Goal: Task Accomplishment & Management: Manage account settings

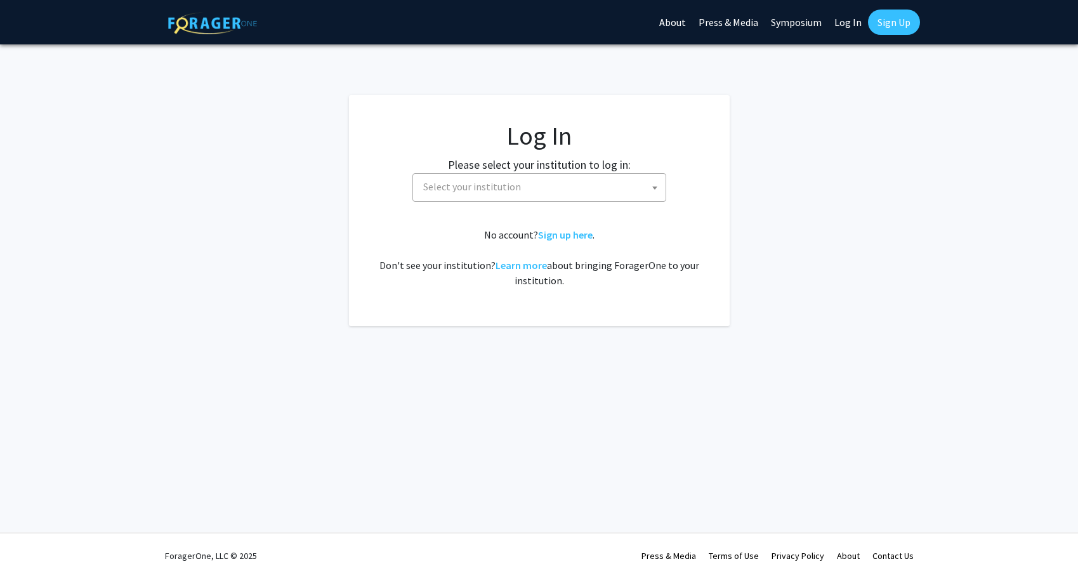
select select
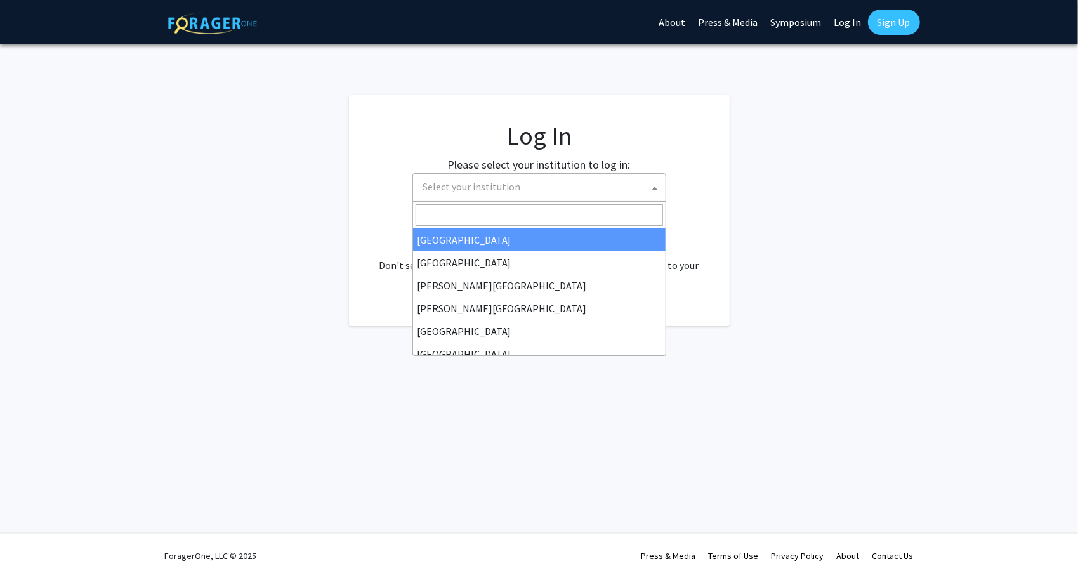
click at [482, 200] on span "Select your institution" at bounding box center [539, 187] width 254 height 29
select select "34"
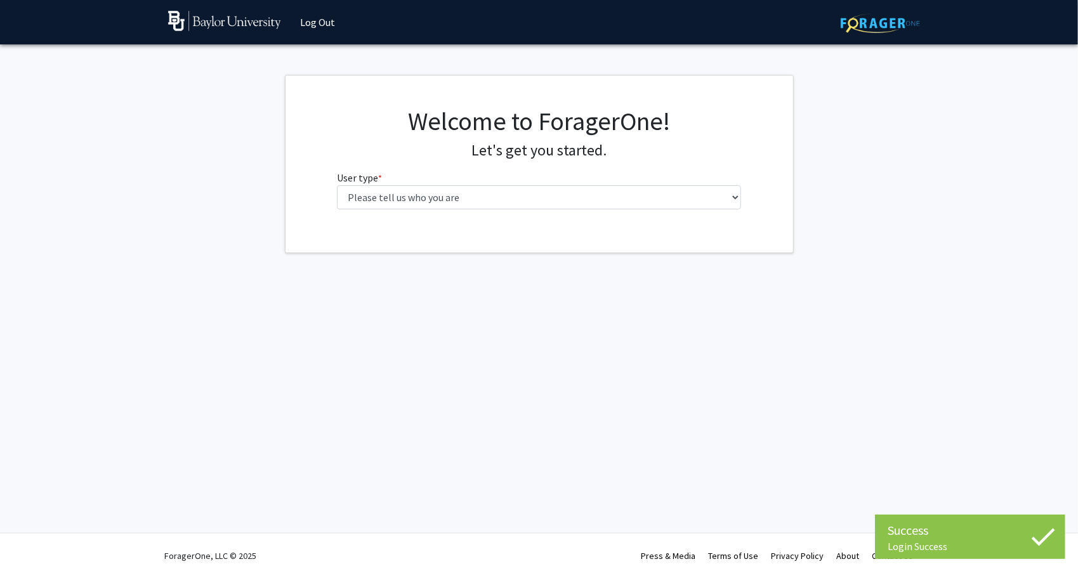
drag, startPoint x: 594, startPoint y: 180, endPoint x: 603, endPoint y: 187, distance: 11.3
click at [596, 181] on fg-select "User type * required Please tell us who you are Undergraduate Student Master's …" at bounding box center [539, 189] width 404 height 39
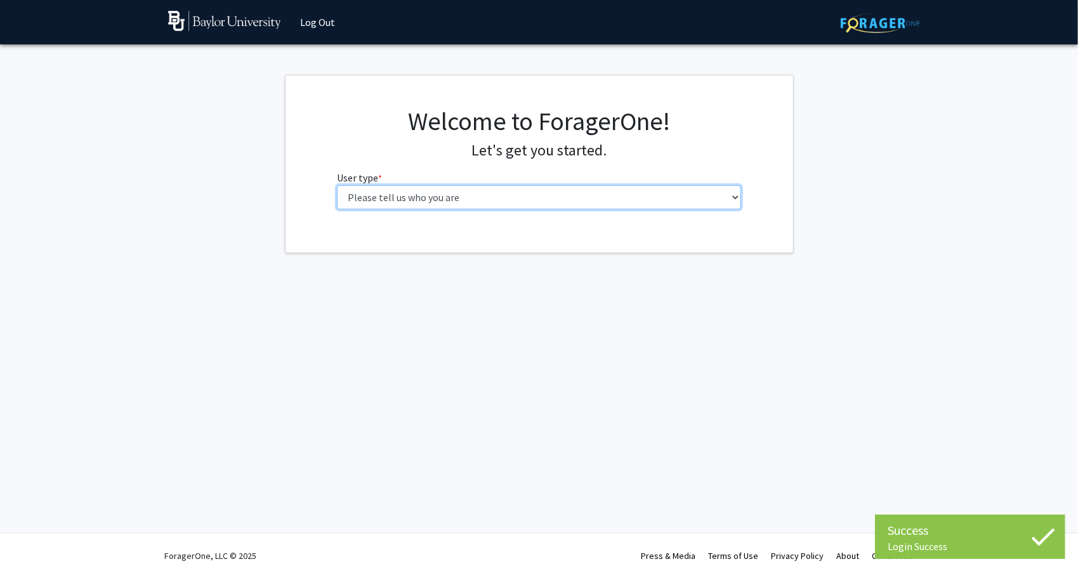
click at [604, 187] on select "Please tell us who you are Undergraduate Student Master's Student Doctoral Cand…" at bounding box center [539, 197] width 404 height 24
select select "1: undergrad"
click at [337, 185] on select "Please tell us who you are Undergraduate Student Master's Student Doctoral Cand…" at bounding box center [539, 197] width 404 height 24
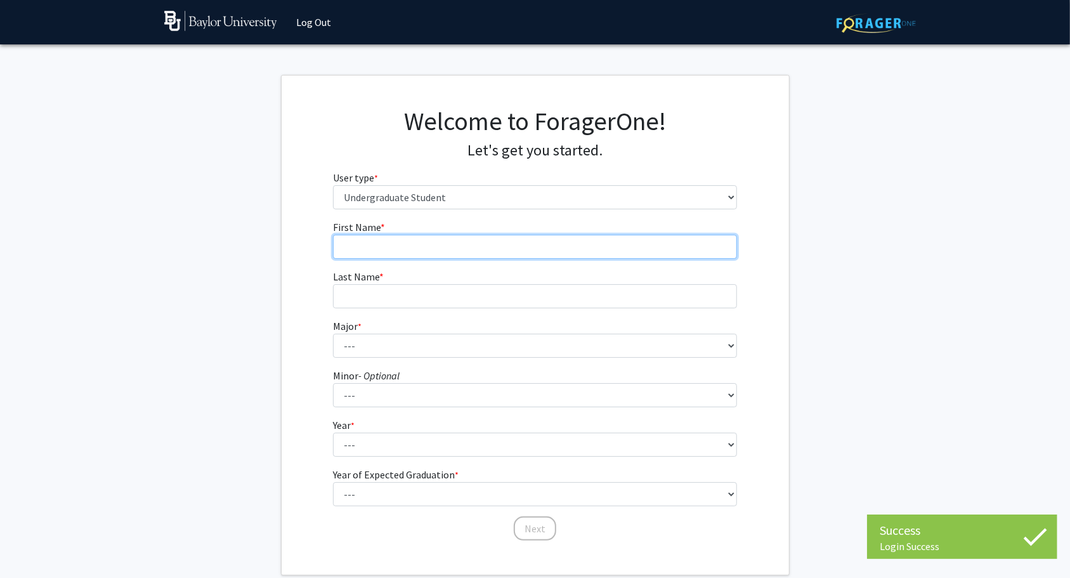
click at [494, 249] on input "First Name * required" at bounding box center [535, 247] width 404 height 24
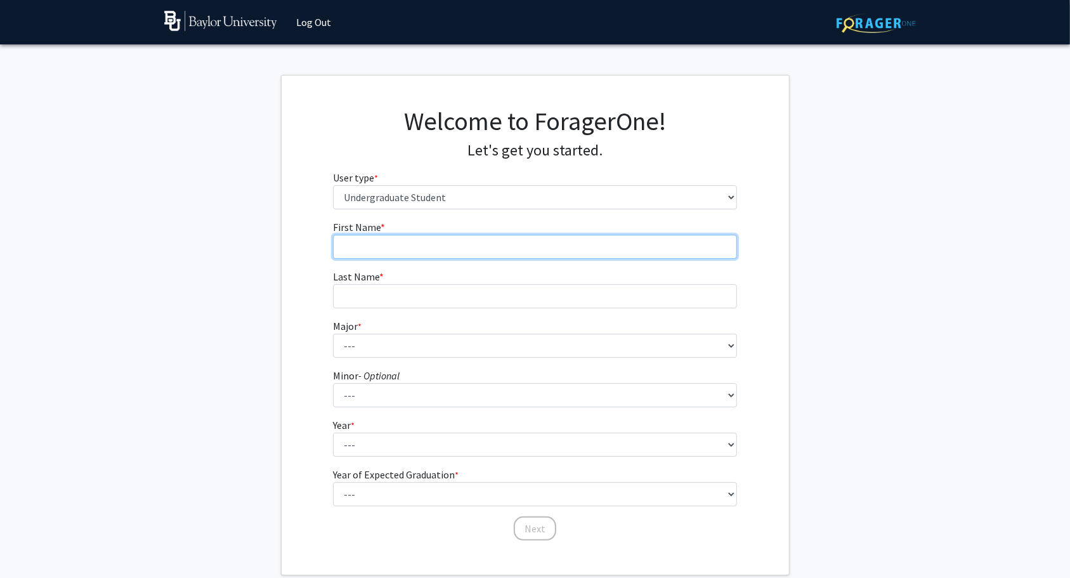
type input "[PERSON_NAME]"
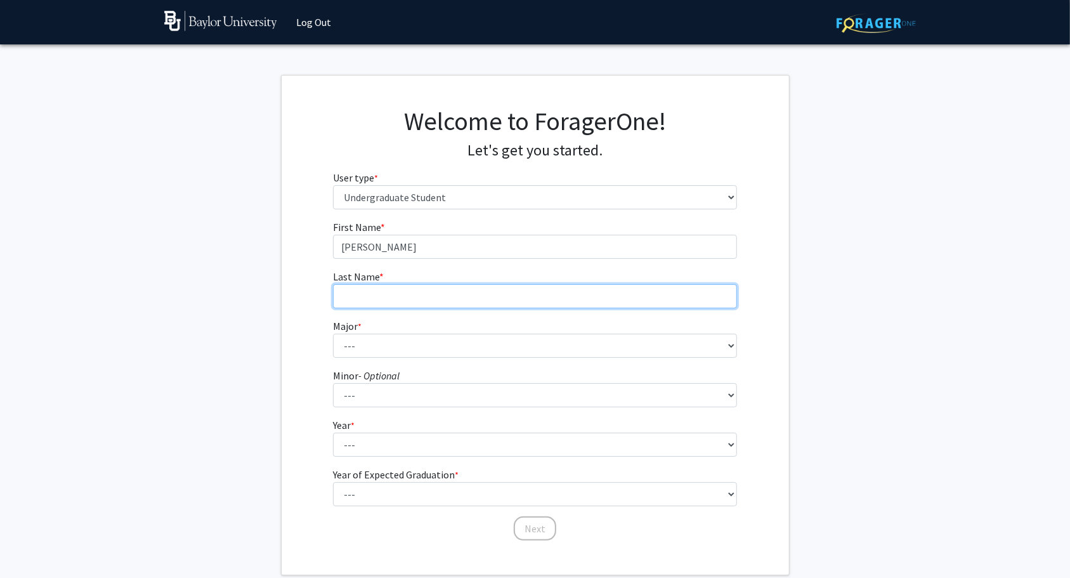
type input "Snow"
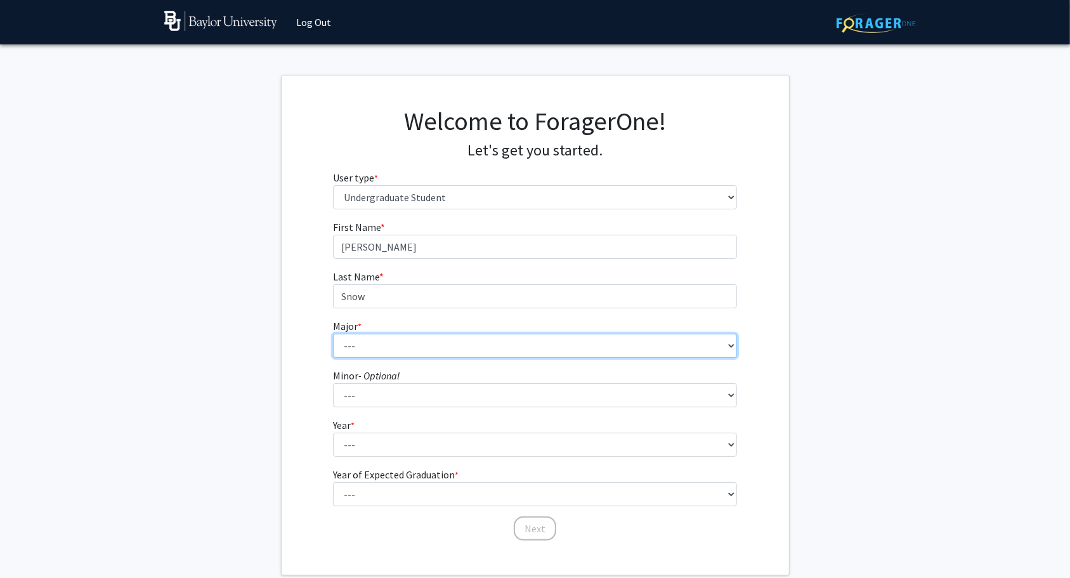
click at [404, 338] on select "--- Accounting American Studies Anthropology Apparel Design & Product Developme…" at bounding box center [535, 346] width 404 height 24
select select "80: 2745"
click at [333, 334] on select "--- Accounting American Studies Anthropology Apparel Design & Product Developme…" at bounding box center [535, 346] width 404 height 24
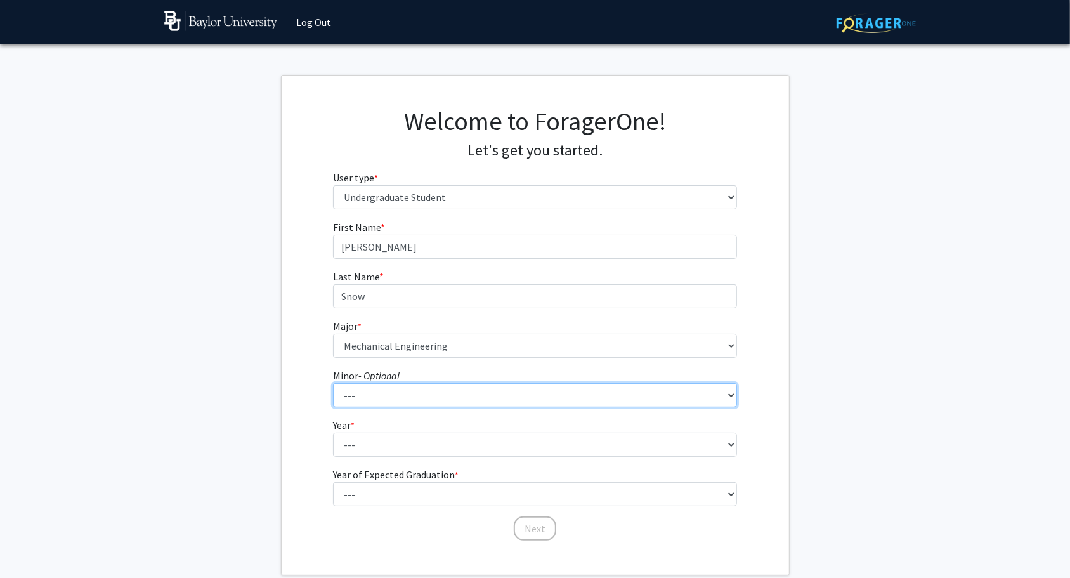
click at [468, 404] on select "--- Advertising American Sign Language American Studies Anthropology Apparel Me…" at bounding box center [535, 395] width 404 height 24
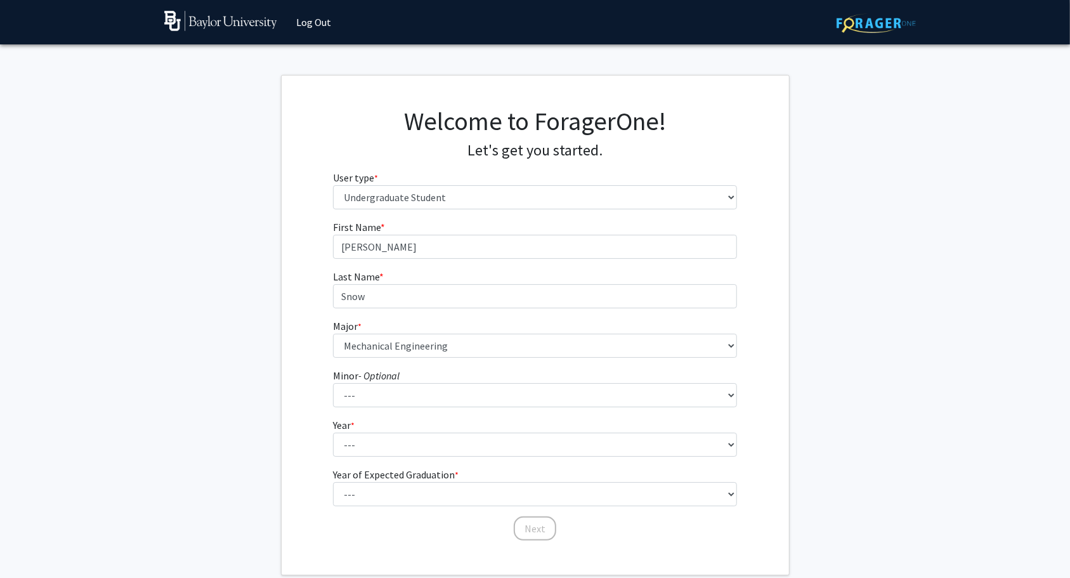
click at [444, 416] on form "First Name * required Liam Last Name * required Snow Major * required --- Accou…" at bounding box center [535, 375] width 404 height 310
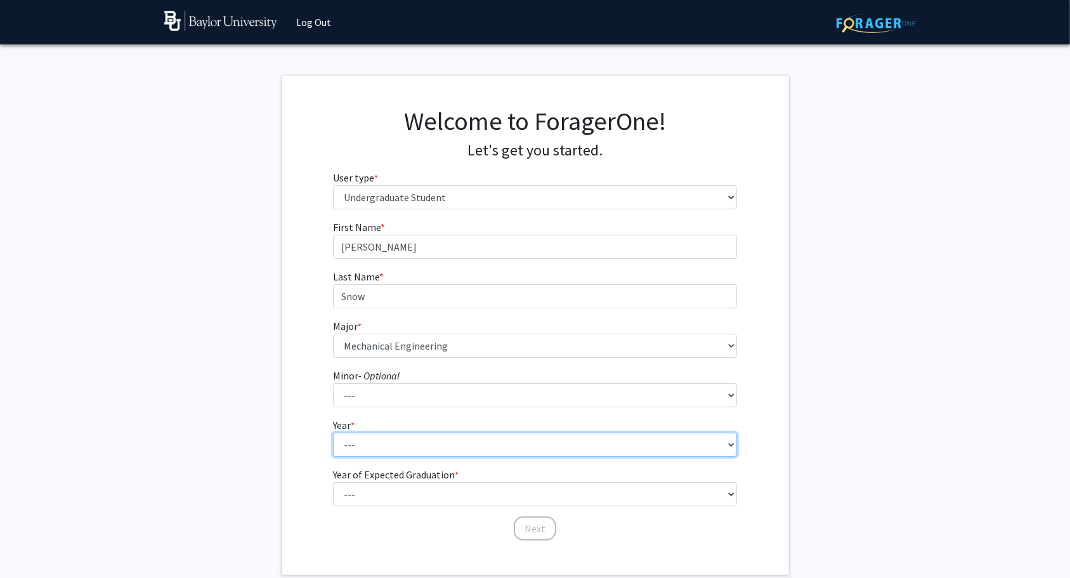
click at [443, 446] on select "--- First-year Sophomore Junior Senior Postbaccalaureate Certificate" at bounding box center [535, 445] width 404 height 24
select select "1: first-year"
click at [333, 433] on select "--- First-year Sophomore Junior Senior Postbaccalaureate Certificate" at bounding box center [535, 445] width 404 height 24
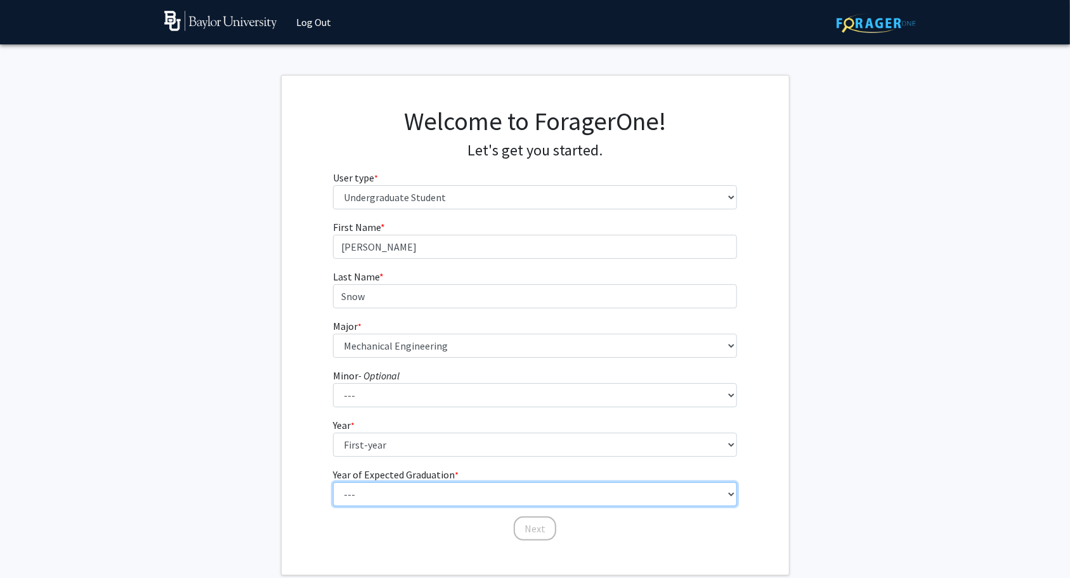
click at [457, 496] on select "--- 2025 2026 2027 2028 2029 2030 2031 2032 2033 2034" at bounding box center [535, 494] width 404 height 24
click at [458, 496] on select "--- 2025 2026 2027 2028 2029 2030 2031 2032 2033 2034" at bounding box center [535, 494] width 404 height 24
click at [453, 500] on select "--- 2025 2026 2027 2028 2029 2030 2031 2032 2033 2034" at bounding box center [535, 494] width 404 height 24
select select "5: 2029"
click at [333, 482] on select "--- 2025 2026 2027 2028 2029 2030 2031 2032 2033 2034" at bounding box center [535, 494] width 404 height 24
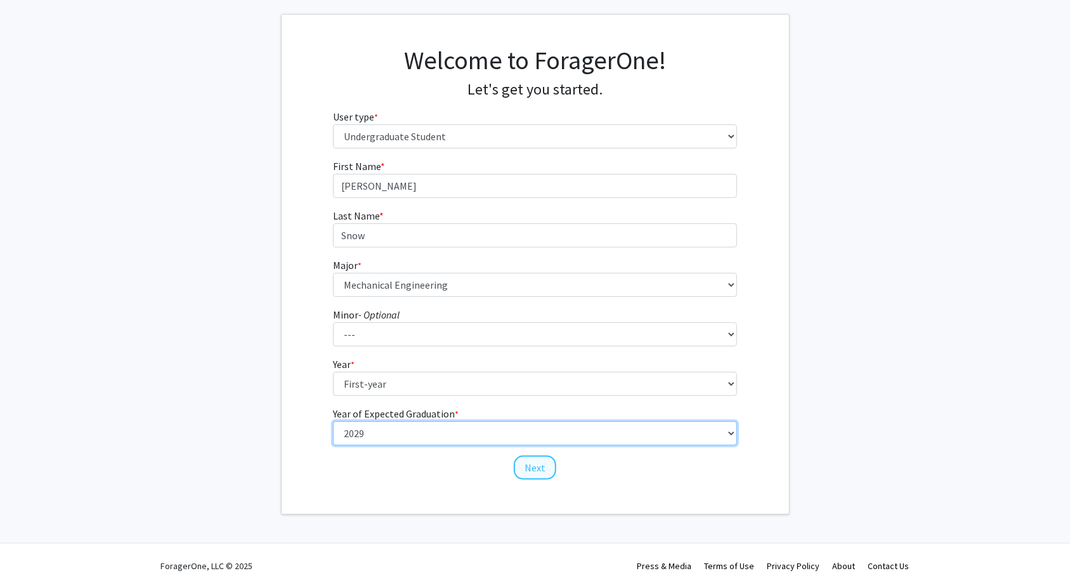
scroll to position [70, 0]
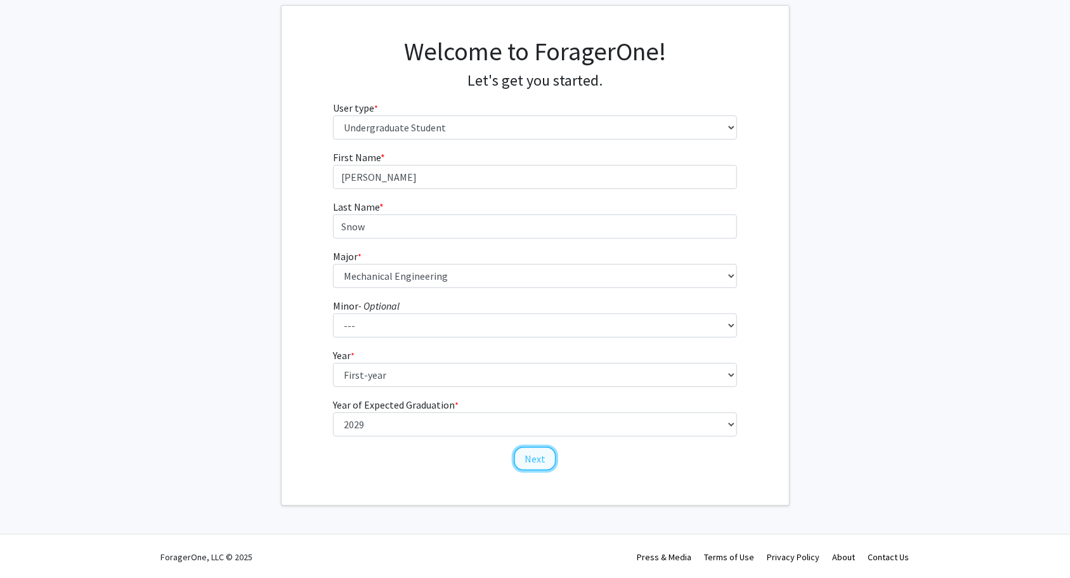
click at [537, 459] on button "Next" at bounding box center [535, 459] width 43 height 24
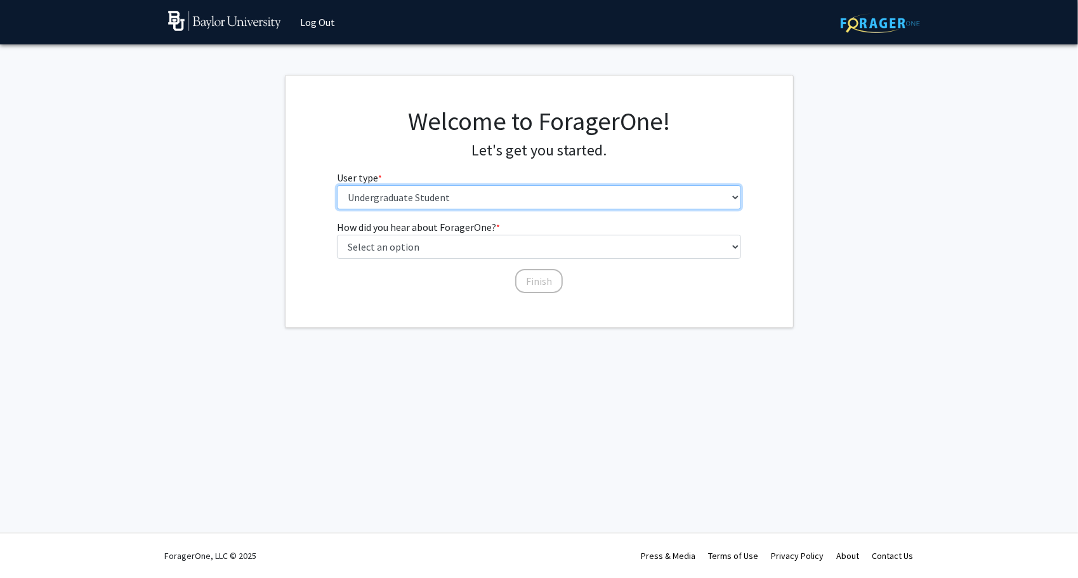
click at [502, 197] on select "Please tell us who you are Undergraduate Student Master's Student Doctoral Cand…" at bounding box center [539, 197] width 404 height 24
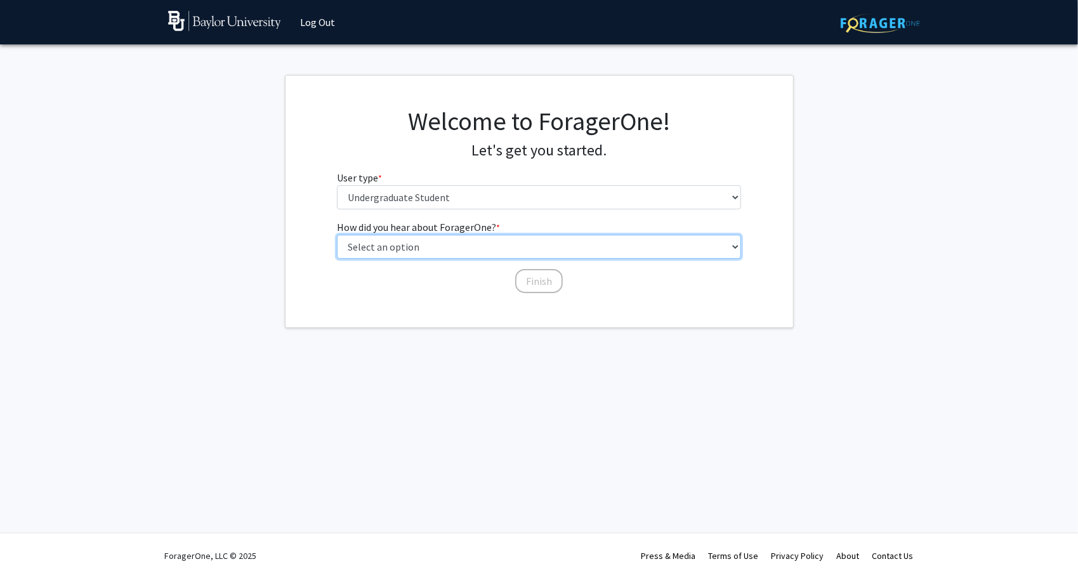
click at [492, 251] on select "Select an option Peer/student recommendation Faculty/staff recommendation Unive…" at bounding box center [539, 247] width 404 height 24
select select "3: university_website"
click at [337, 235] on select "Select an option Peer/student recommendation Faculty/staff recommendation Unive…" at bounding box center [539, 247] width 404 height 24
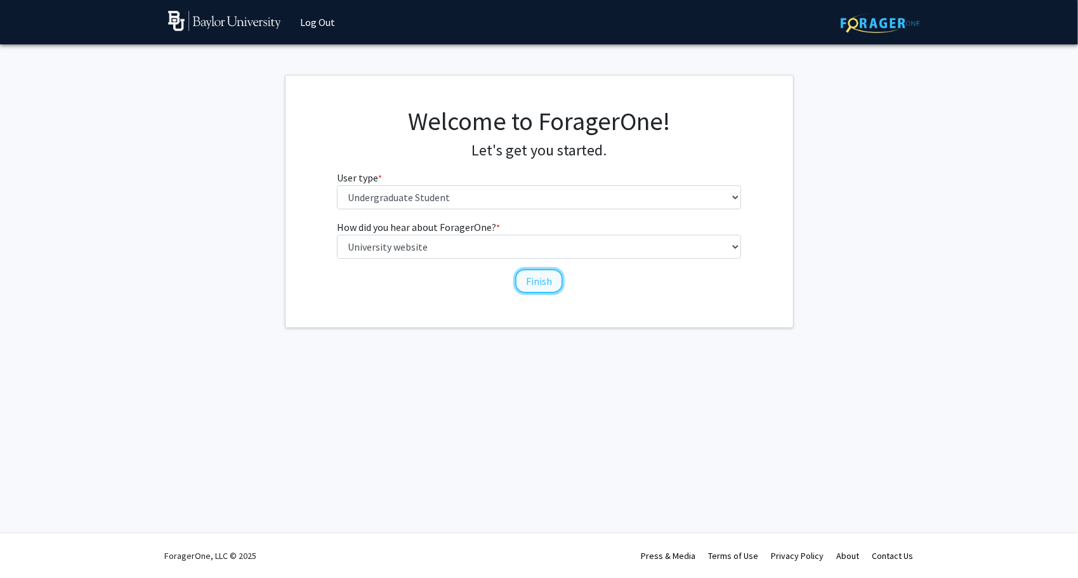
click at [535, 284] on button "Finish" at bounding box center [539, 281] width 48 height 24
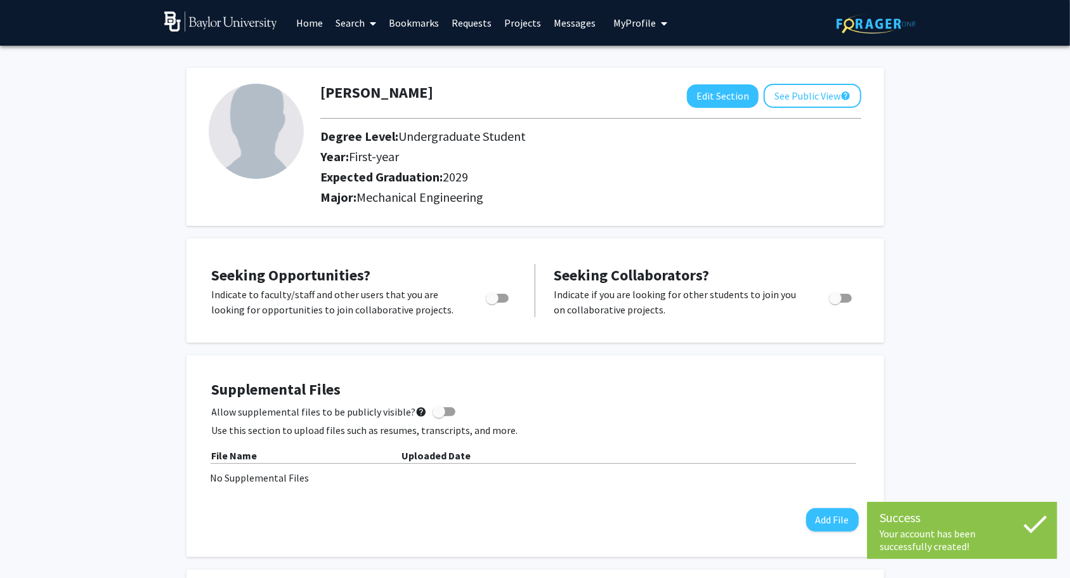
click at [503, 224] on div "Liam Snow Edit Section See Public View help Degree Level: Undergraduate Student…" at bounding box center [536, 147] width 698 height 158
click at [518, 219] on div "Liam Snow Edit Section See Public View help Degree Level: Undergraduate Student…" at bounding box center [536, 147] width 698 height 158
click at [498, 301] on span "Toggle" at bounding box center [492, 298] width 13 height 13
click at [492, 303] on input "Are you actively seeking opportunities?" at bounding box center [492, 303] width 1 height 1
checkbox input "true"
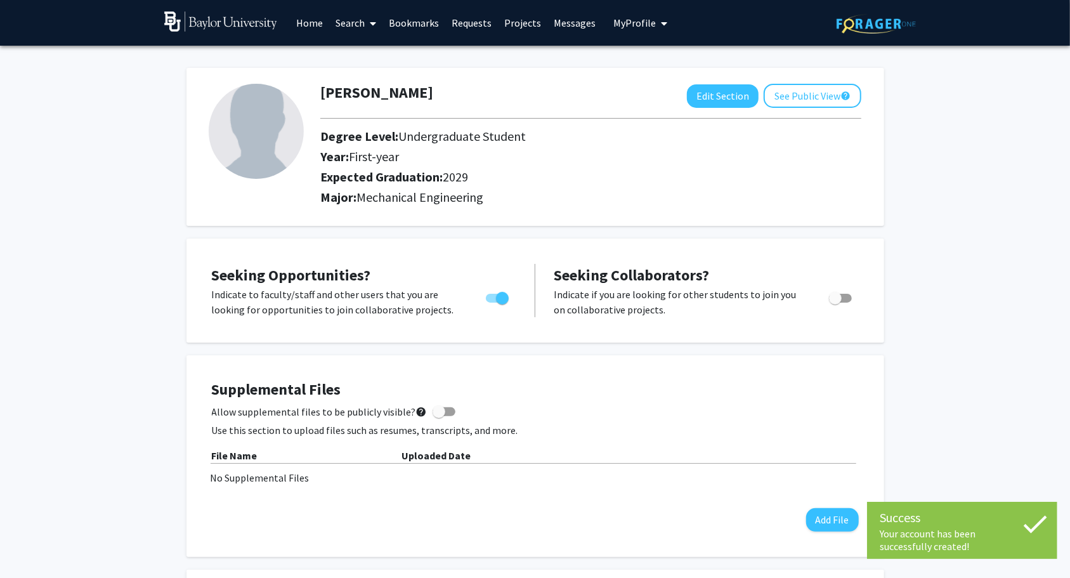
click at [854, 292] on div "Toggle" at bounding box center [841, 296] width 35 height 19
click at [853, 292] on div "Toggle" at bounding box center [841, 296] width 35 height 19
click at [842, 294] on span "Toggle" at bounding box center [840, 298] width 23 height 9
click at [836, 303] on input "Would you like to receive other student requests to work with you?" at bounding box center [835, 303] width 1 height 1
checkbox input "true"
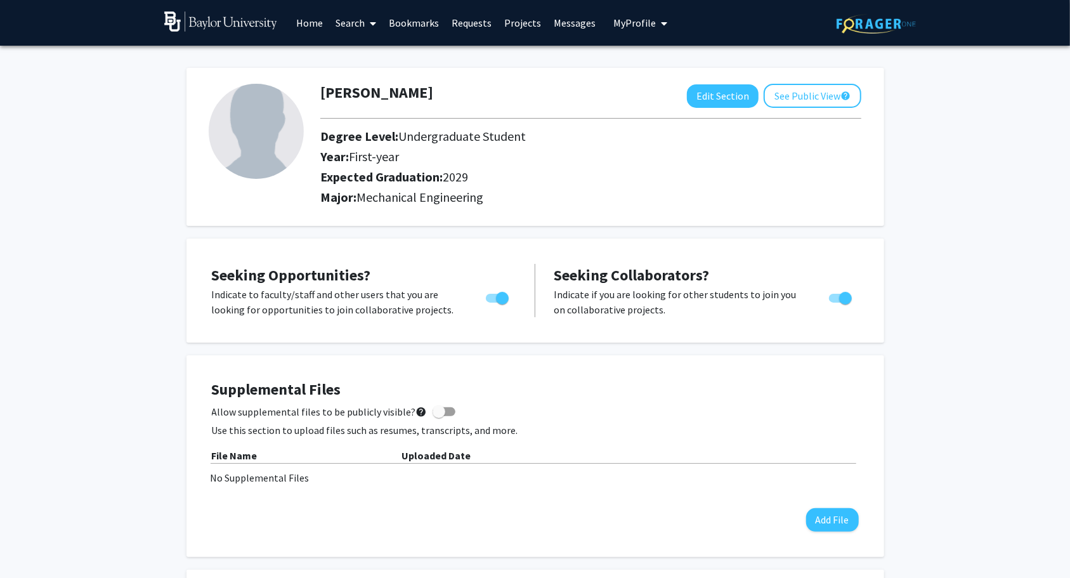
drag, startPoint x: 759, startPoint y: 254, endPoint x: 671, endPoint y: 259, distance: 87.7
click at [758, 254] on div "Seeking Opportunities? Indicate to faculty/staff and other users that you are l…" at bounding box center [535, 290] width 673 height 79
drag, startPoint x: 648, startPoint y: 258, endPoint x: 631, endPoint y: 251, distance: 19.1
click at [648, 258] on div "Seeking Opportunities? Indicate to faculty/staff and other users that you are l…" at bounding box center [535, 290] width 673 height 79
drag, startPoint x: 552, startPoint y: 231, endPoint x: 522, endPoint y: 236, distance: 30.9
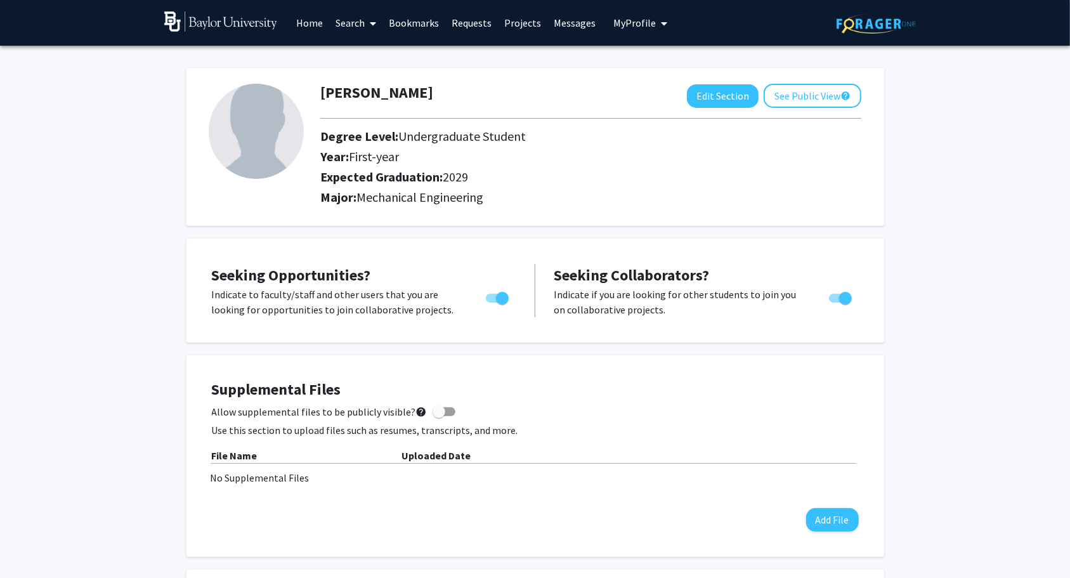
click at [549, 231] on div "Liam Snow Edit Section See Public View help Degree Level: Undergraduate Student…" at bounding box center [536, 589] width 698 height 1068
click at [504, 242] on div "Seeking Opportunities? Indicate to faculty/staff and other users that you are l…" at bounding box center [536, 291] width 698 height 104
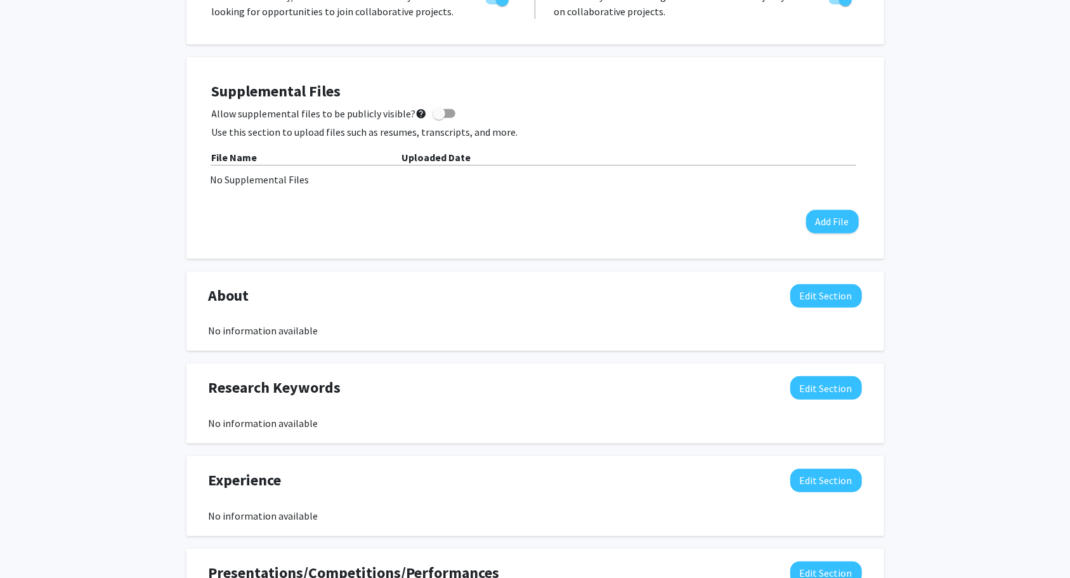
scroll to position [317, 0]
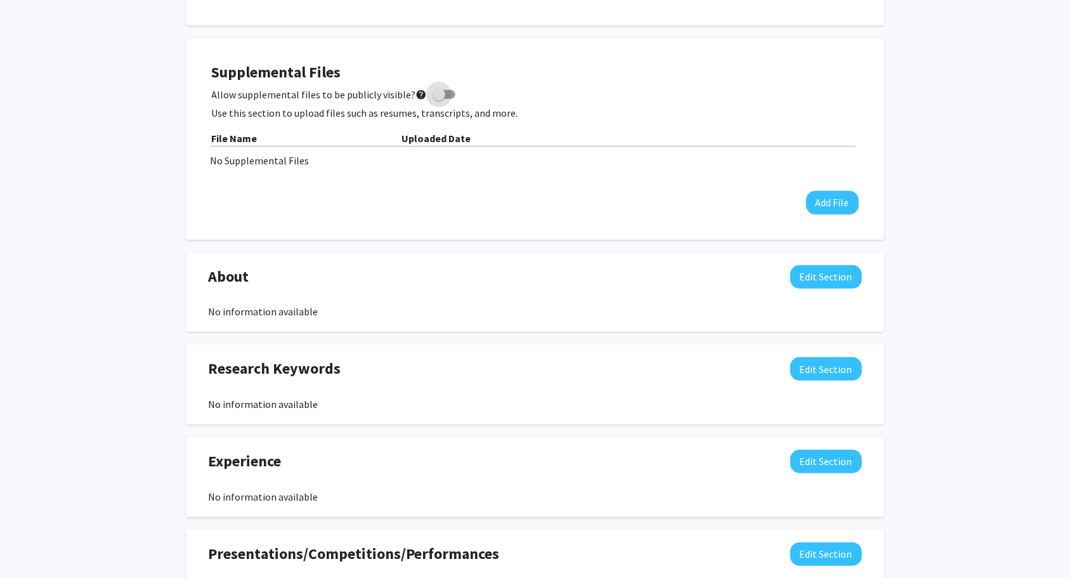
click at [435, 91] on label "Allow supplemental files to be publicly visible? help" at bounding box center [334, 94] width 244 height 15
click at [438, 99] on input "Allow supplemental files to be publicly visible? help" at bounding box center [438, 99] width 1 height 1
checkbox input "true"
click at [487, 220] on div "Supplemental Files Allow supplemental files to be publicly visible? help Use th…" at bounding box center [535, 139] width 673 height 176
drag, startPoint x: 492, startPoint y: 235, endPoint x: 486, endPoint y: 237, distance: 6.6
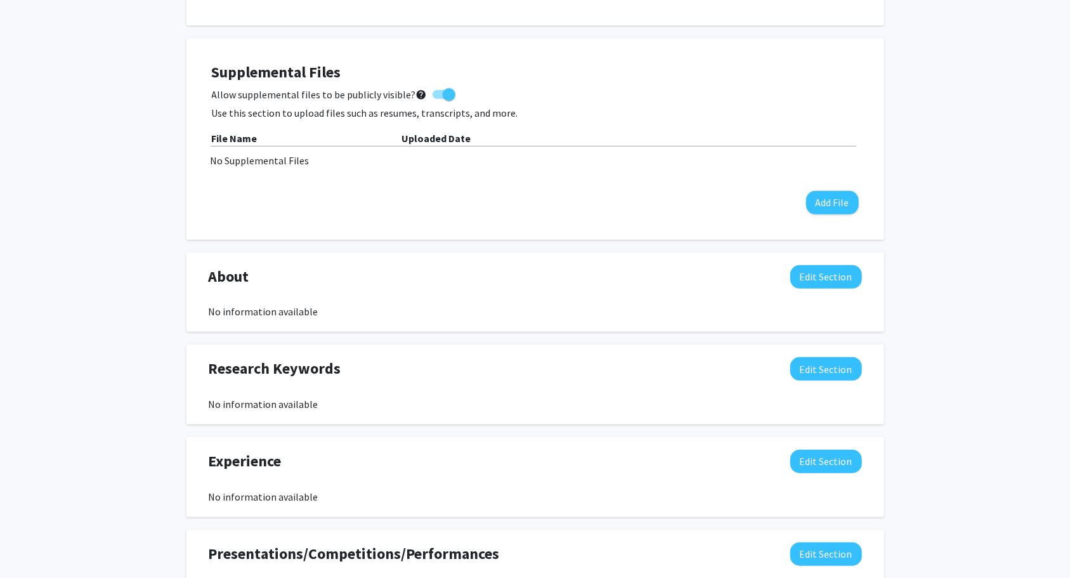
click at [486, 237] on div "Supplemental Files Allow supplemental files to be publicly visible? help Use th…" at bounding box center [536, 139] width 698 height 202
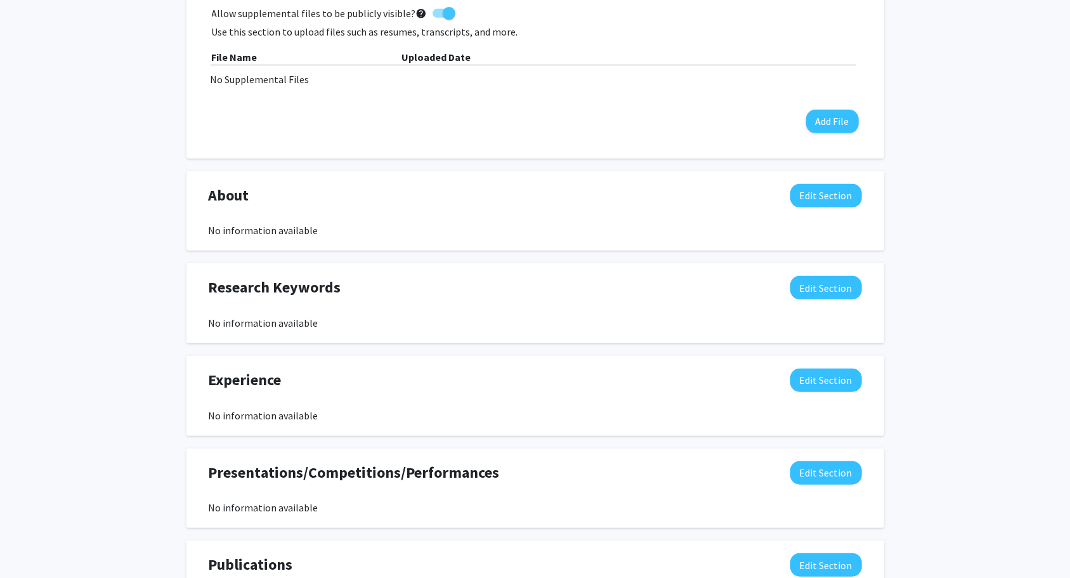
scroll to position [444, 0]
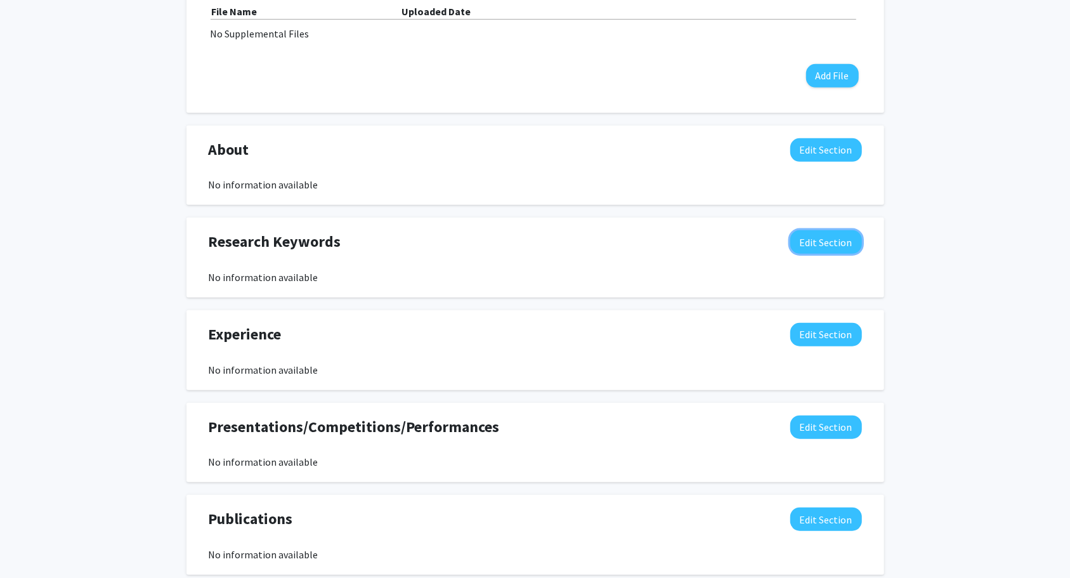
click at [811, 242] on button "Edit Section" at bounding box center [827, 241] width 72 height 23
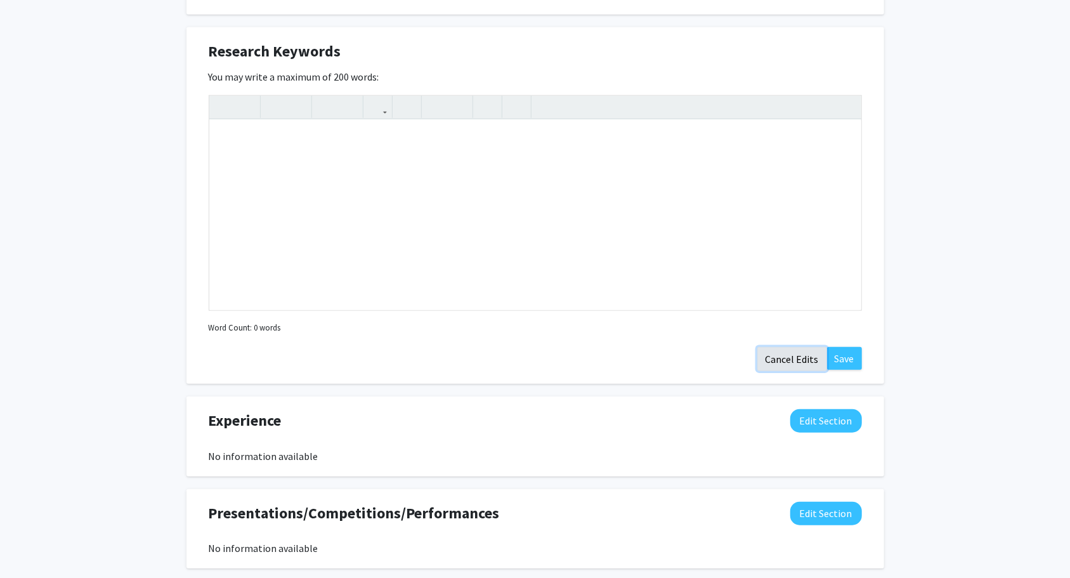
click at [785, 355] on button "Cancel Edits" at bounding box center [793, 359] width 70 height 24
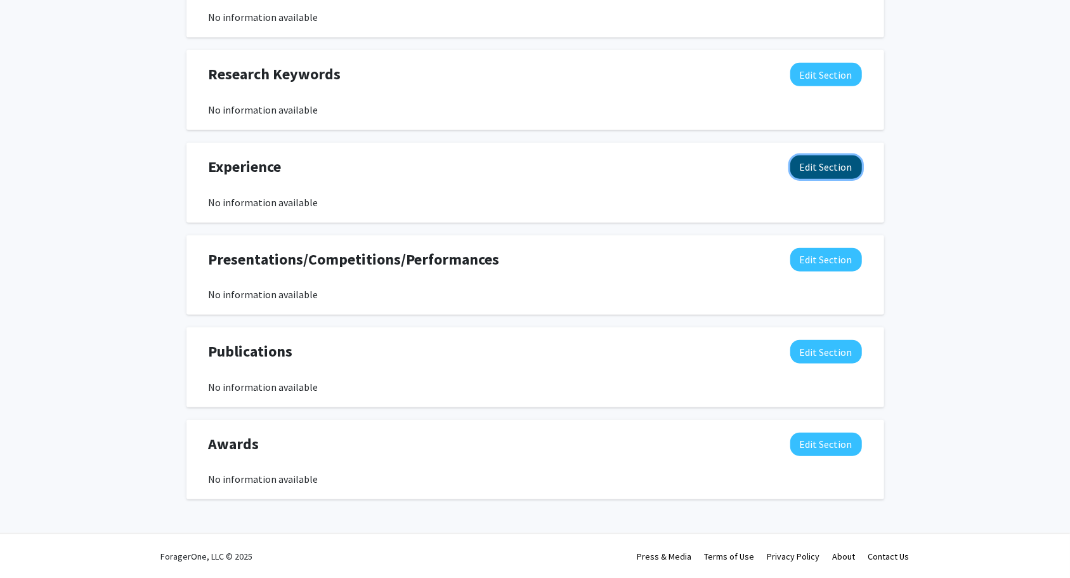
click at [815, 170] on button "Edit Section" at bounding box center [827, 166] width 72 height 23
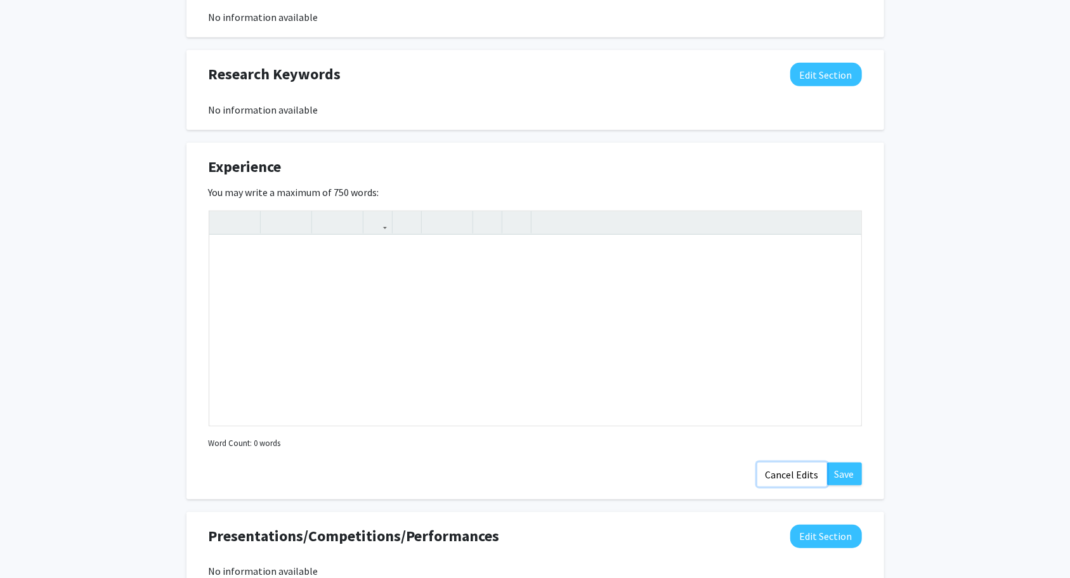
drag, startPoint x: 801, startPoint y: 476, endPoint x: 791, endPoint y: 470, distance: 11.6
click at [799, 476] on button "Cancel Edits" at bounding box center [793, 475] width 70 height 24
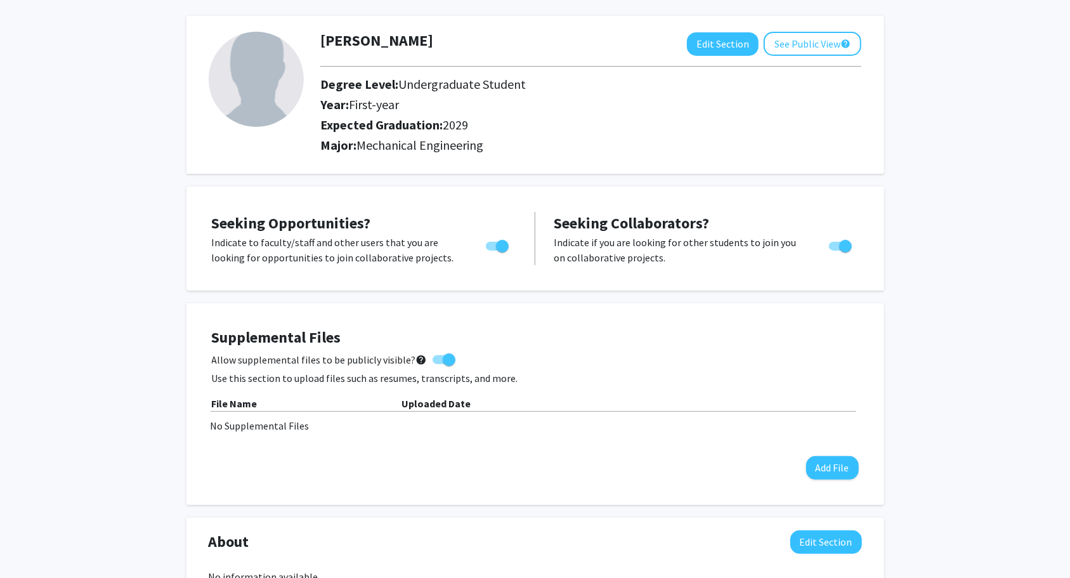
scroll to position [0, 0]
